Goal: Use online tool/utility: Use online tool/utility

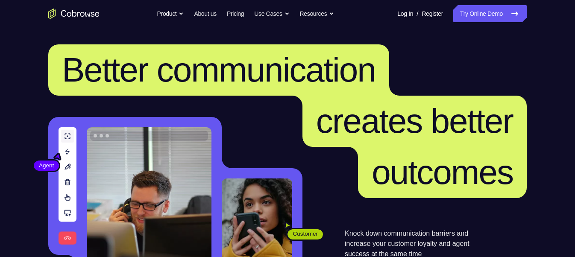
click at [484, 9] on link "Try Online Demo" at bounding box center [491, 13] width 74 height 17
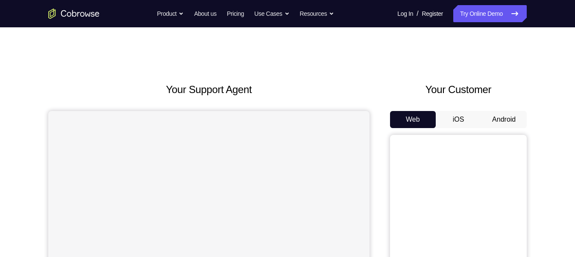
click at [504, 112] on button "Android" at bounding box center [504, 119] width 46 height 17
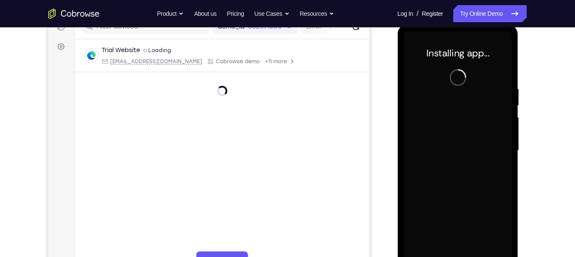
scroll to position [118, 0]
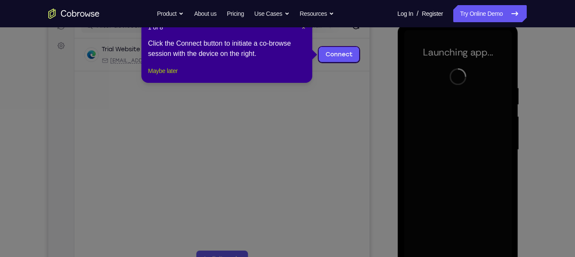
click at [162, 76] on button "Maybe later" at bounding box center [162, 71] width 29 height 10
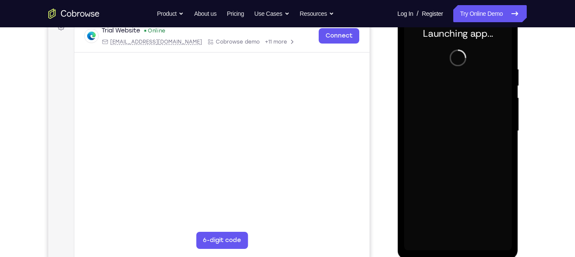
scroll to position [136, 0]
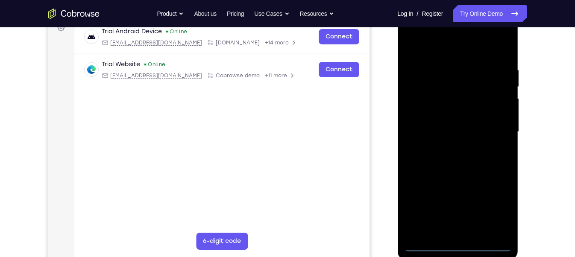
click at [462, 248] on div at bounding box center [458, 131] width 108 height 239
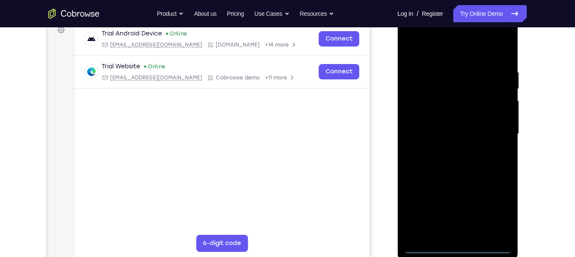
click at [494, 214] on div at bounding box center [458, 134] width 108 height 239
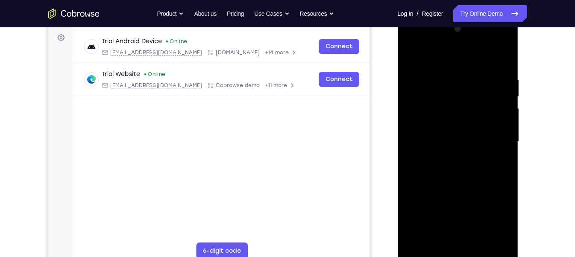
scroll to position [125, 0]
click at [410, 45] on div at bounding box center [458, 142] width 108 height 239
click at [495, 139] on div at bounding box center [458, 142] width 108 height 239
click at [445, 156] on div at bounding box center [458, 142] width 108 height 239
click at [439, 133] on div at bounding box center [458, 142] width 108 height 239
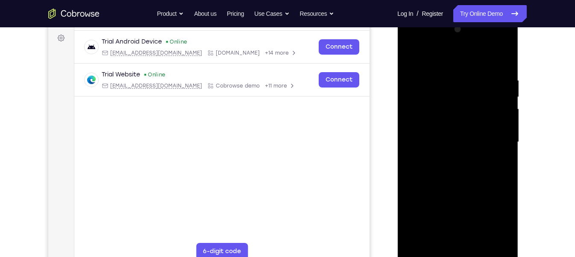
click at [435, 124] on div at bounding box center [458, 142] width 108 height 239
click at [434, 139] on div at bounding box center [458, 142] width 108 height 239
click at [442, 168] on div at bounding box center [458, 142] width 108 height 239
click at [451, 165] on div at bounding box center [458, 142] width 108 height 239
click at [467, 181] on div at bounding box center [458, 142] width 108 height 239
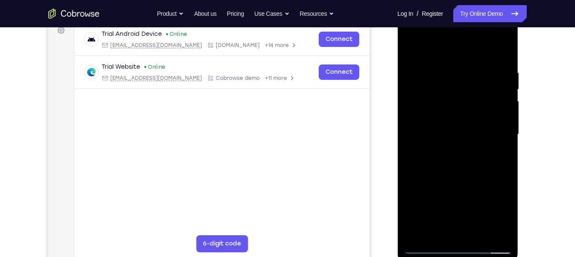
scroll to position [133, 0]
click at [478, 233] on div at bounding box center [458, 134] width 108 height 239
click at [471, 180] on div at bounding box center [458, 134] width 108 height 239
click at [496, 130] on div at bounding box center [458, 134] width 108 height 239
click at [427, 231] on div at bounding box center [458, 134] width 108 height 239
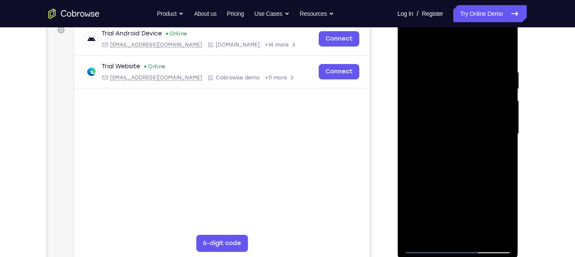
click at [442, 225] on div at bounding box center [458, 134] width 108 height 239
drag, startPoint x: 499, startPoint y: 89, endPoint x: 497, endPoint y: 109, distance: 19.8
click at [497, 109] on div at bounding box center [458, 134] width 108 height 239
drag, startPoint x: 489, startPoint y: 95, endPoint x: 481, endPoint y: 133, distance: 38.2
click at [481, 133] on div at bounding box center [458, 134] width 108 height 239
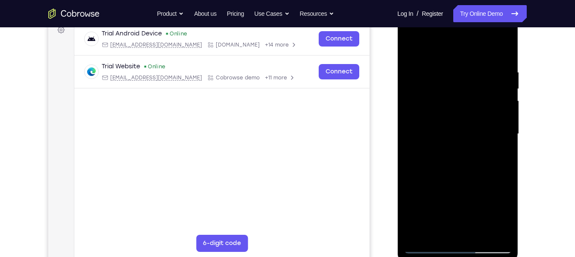
drag, startPoint x: 481, startPoint y: 133, endPoint x: 480, endPoint y: 119, distance: 13.7
click at [480, 119] on div at bounding box center [458, 134] width 108 height 239
drag, startPoint x: 481, startPoint y: 108, endPoint x: 481, endPoint y: 77, distance: 30.8
click at [481, 77] on div at bounding box center [458, 134] width 108 height 239
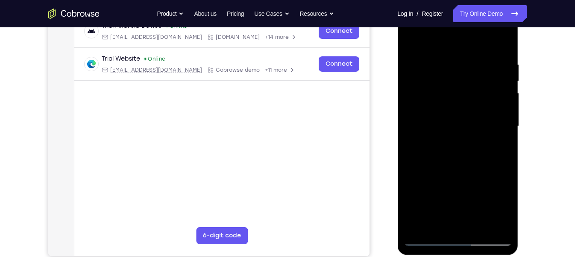
scroll to position [140, 0]
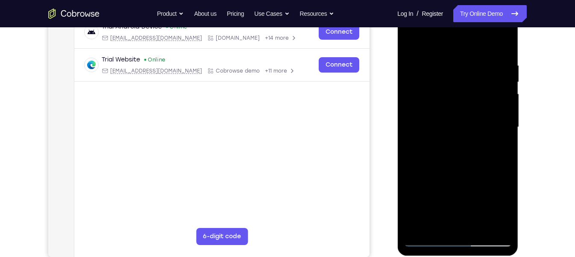
drag, startPoint x: 485, startPoint y: 122, endPoint x: 482, endPoint y: 97, distance: 25.0
click at [482, 97] on div at bounding box center [458, 127] width 108 height 239
click at [438, 145] on div at bounding box center [458, 127] width 108 height 239
click at [435, 226] on div at bounding box center [458, 127] width 108 height 239
click at [481, 172] on div at bounding box center [458, 127] width 108 height 239
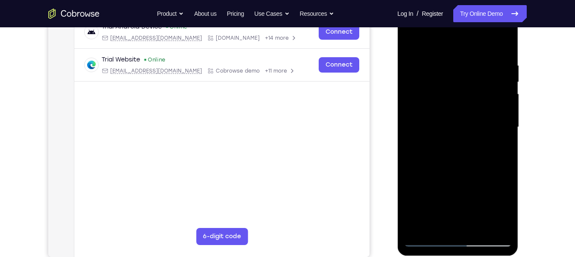
click at [460, 189] on div at bounding box center [458, 127] width 108 height 239
click at [498, 141] on div at bounding box center [458, 127] width 108 height 239
click at [455, 147] on div at bounding box center [458, 127] width 108 height 239
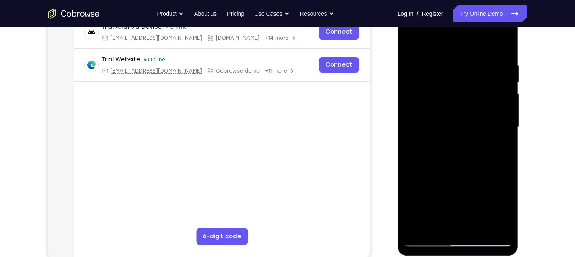
click at [485, 147] on div at bounding box center [458, 127] width 108 height 239
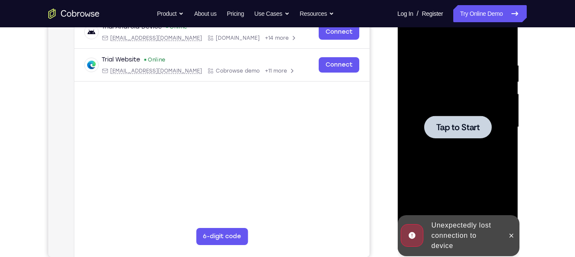
click at [470, 126] on span "Tap to Start" at bounding box center [458, 127] width 44 height 9
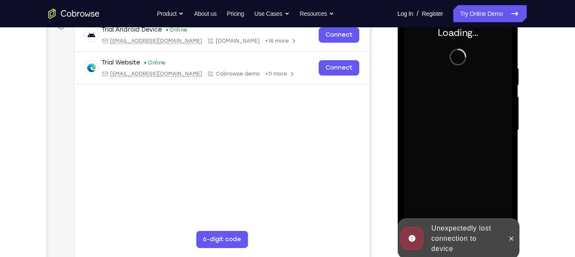
scroll to position [137, 0]
click at [513, 236] on icon at bounding box center [511, 239] width 7 height 7
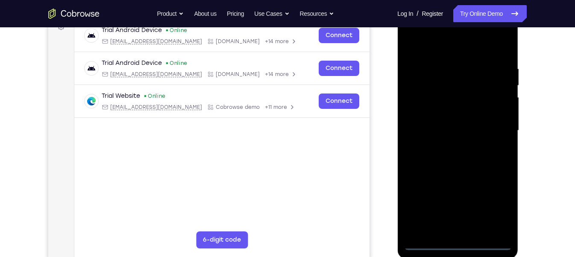
click at [457, 242] on div at bounding box center [458, 130] width 108 height 239
click at [499, 207] on div at bounding box center [458, 130] width 108 height 239
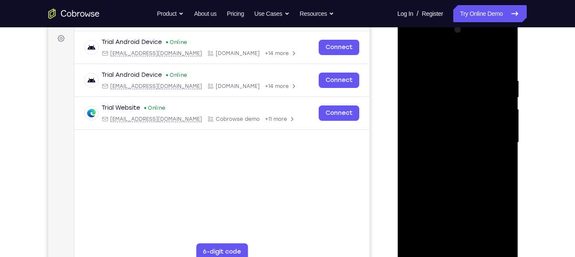
scroll to position [124, 0]
click at [409, 44] on div at bounding box center [458, 143] width 108 height 239
click at [495, 137] on div at bounding box center [458, 143] width 108 height 239
click at [450, 157] on div at bounding box center [458, 143] width 108 height 239
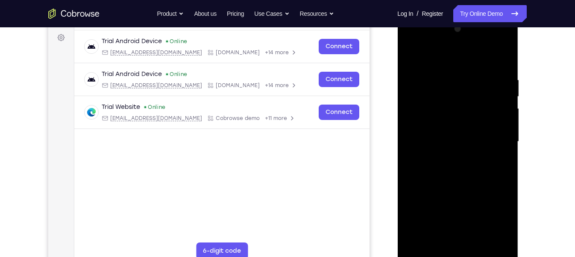
click at [445, 133] on div at bounding box center [458, 141] width 108 height 239
click at [445, 152] on div at bounding box center [458, 141] width 108 height 239
click at [459, 133] on div at bounding box center [458, 141] width 108 height 239
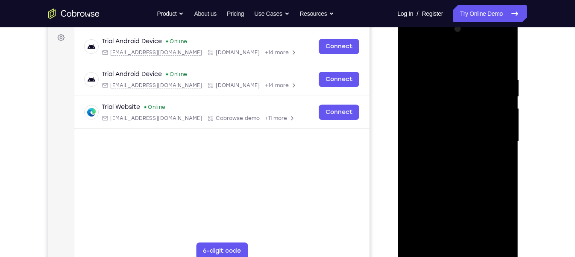
click at [469, 130] on div at bounding box center [458, 141] width 108 height 239
click at [465, 135] on div at bounding box center [458, 141] width 108 height 239
click at [463, 128] on div at bounding box center [458, 141] width 108 height 239
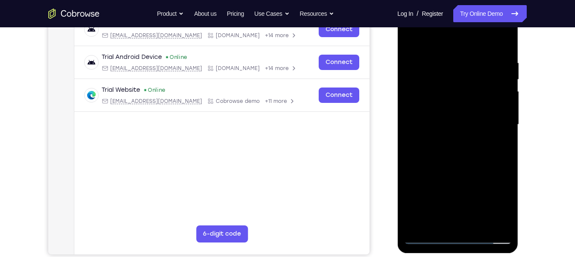
scroll to position [142, 0]
